Goal: Task Accomplishment & Management: Use online tool/utility

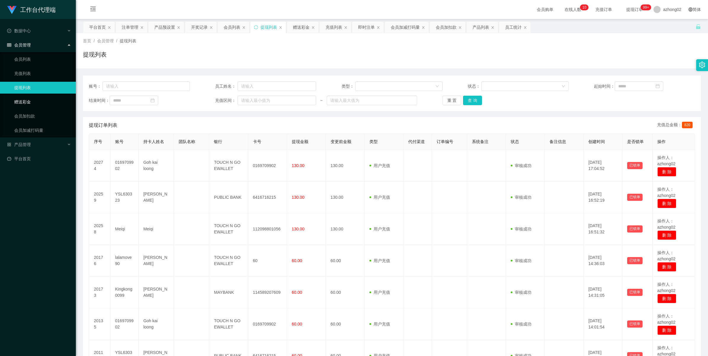
drag, startPoint x: 0, startPoint y: 0, endPoint x: 21, endPoint y: 103, distance: 105.0
click at [21, 103] on link "赠送彩金" at bounding box center [42, 102] width 57 height 12
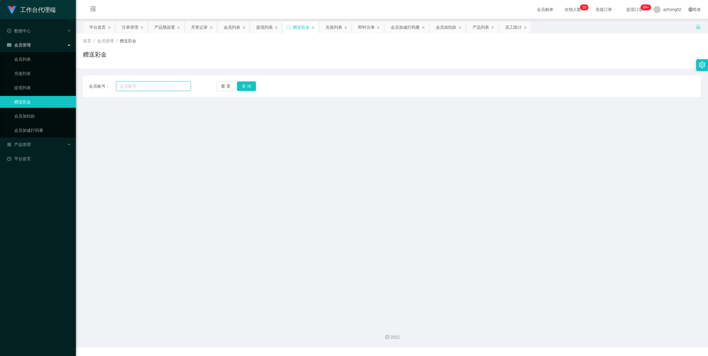
click at [133, 84] on input "text" at bounding box center [153, 85] width 75 height 9
paste input "Pdn9682"
click at [263, 86] on div "重 置 查 询" at bounding box center [267, 85] width 102 height 9
click at [253, 86] on button "查 询" at bounding box center [246, 85] width 19 height 9
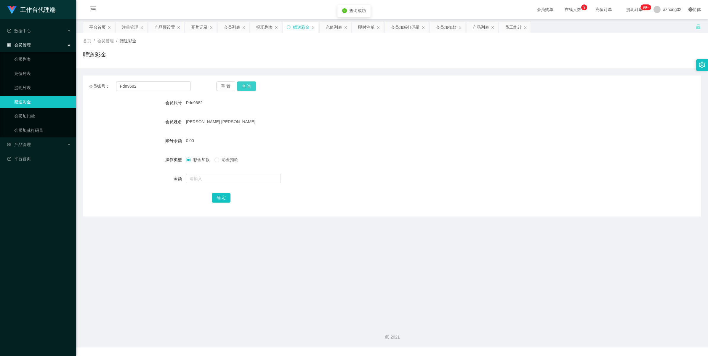
click at [244, 85] on button "查 询" at bounding box center [246, 85] width 19 height 9
click at [160, 87] on input "Pdn9682" at bounding box center [153, 85] width 75 height 9
click at [159, 87] on input "Pdn9682" at bounding box center [153, 85] width 75 height 9
click at [244, 83] on button "查 询" at bounding box center [246, 85] width 19 height 9
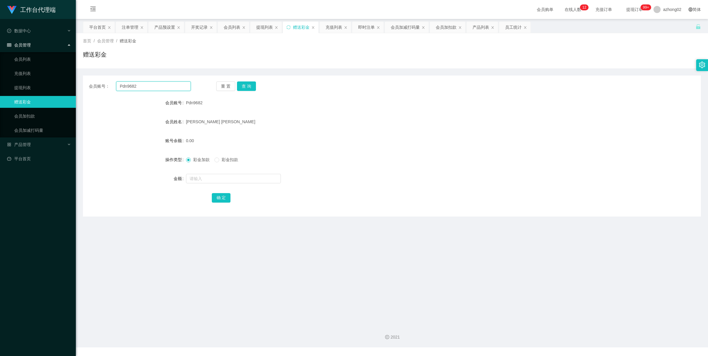
click at [147, 90] on input "Pdn9682" at bounding box center [153, 85] width 75 height 9
paste input "TEO4901"
type input "TEO4901"
click at [240, 85] on button "查 询" at bounding box center [246, 85] width 19 height 9
